Goal: Information Seeking & Learning: Find specific fact

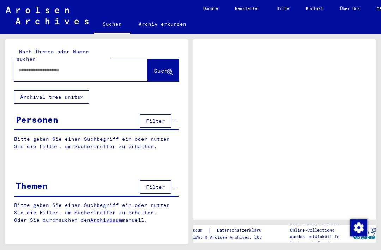
click at [61, 66] on input "text" at bounding box center [74, 69] width 113 height 7
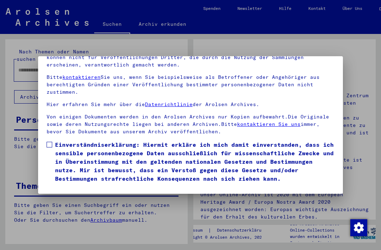
scroll to position [75, 0]
click at [48, 142] on span at bounding box center [50, 145] width 6 height 6
click at [80, 186] on button "Ich stimme zu" at bounding box center [73, 192] width 53 height 13
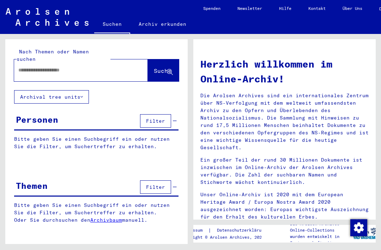
click at [66, 66] on input "text" at bounding box center [72, 69] width 108 height 7
type input "**********"
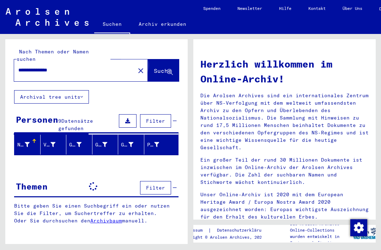
click at [160, 67] on span "Suche" at bounding box center [163, 70] width 18 height 7
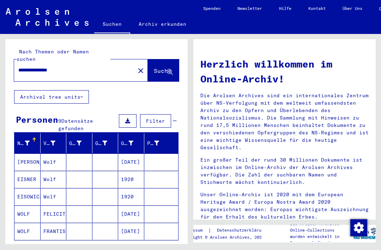
click at [42, 247] on span "Alle Ergebnisse anzeigen" at bounding box center [58, 250] width 76 height 6
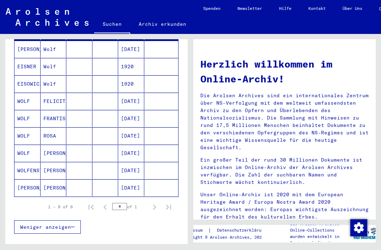
scroll to position [113, 0]
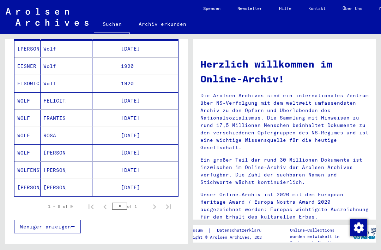
click at [24, 144] on mat-cell "WOLF" at bounding box center [27, 152] width 26 height 17
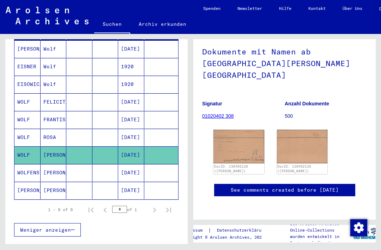
scroll to position [53, 0]
click at [245, 130] on img at bounding box center [239, 147] width 51 height 34
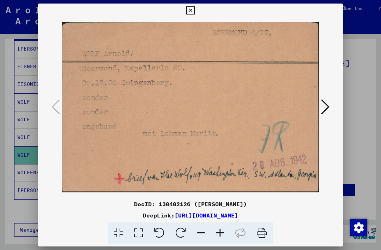
click at [321, 110] on icon at bounding box center [325, 106] width 8 height 17
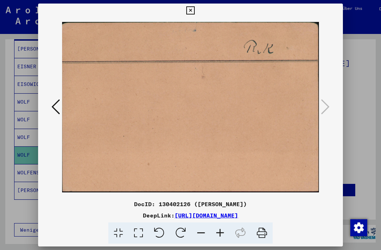
click at [60, 112] on icon at bounding box center [56, 106] width 8 height 17
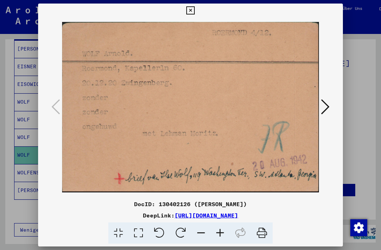
click at [195, 8] on icon at bounding box center [190, 10] width 8 height 8
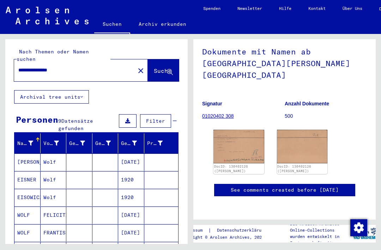
scroll to position [0, 0]
click at [137, 66] on mat-icon "close" at bounding box center [141, 70] width 8 height 8
